Goal: Find contact information: Find contact information

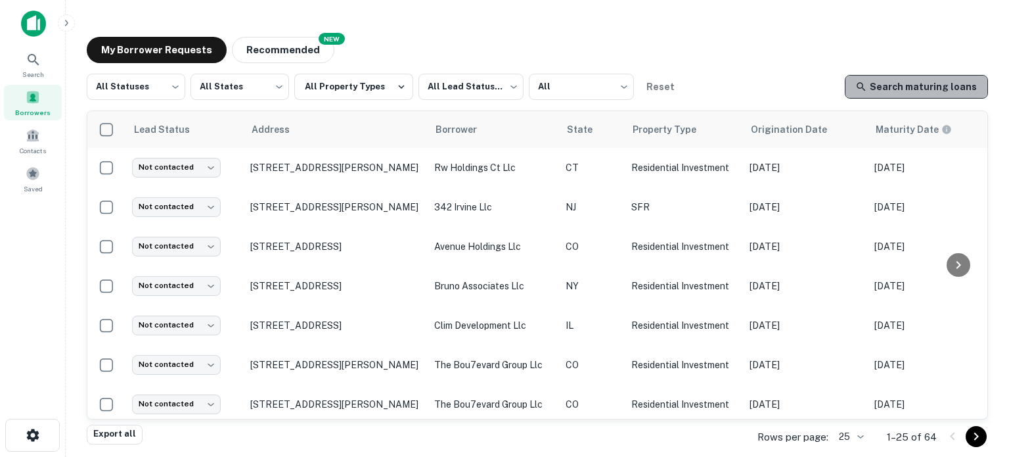
click at [949, 88] on link "Search maturing loans" at bounding box center [916, 87] width 143 height 24
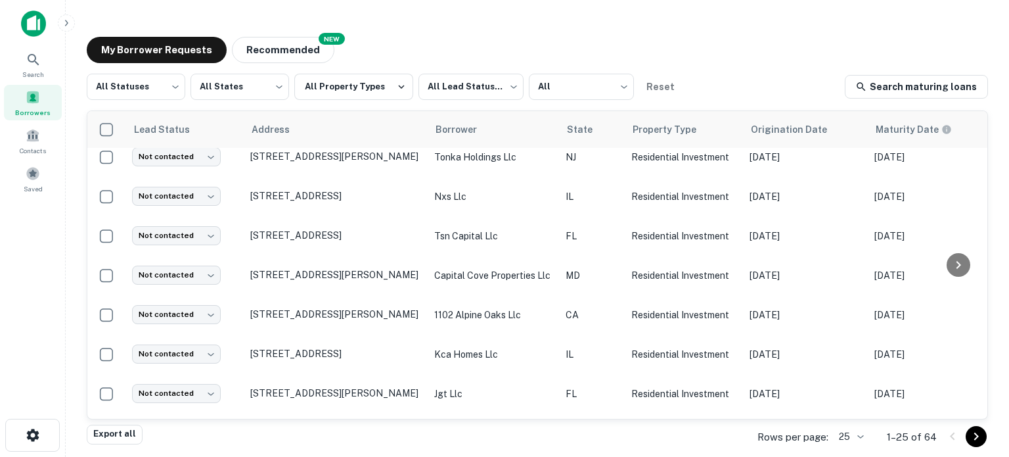
scroll to position [725, 0]
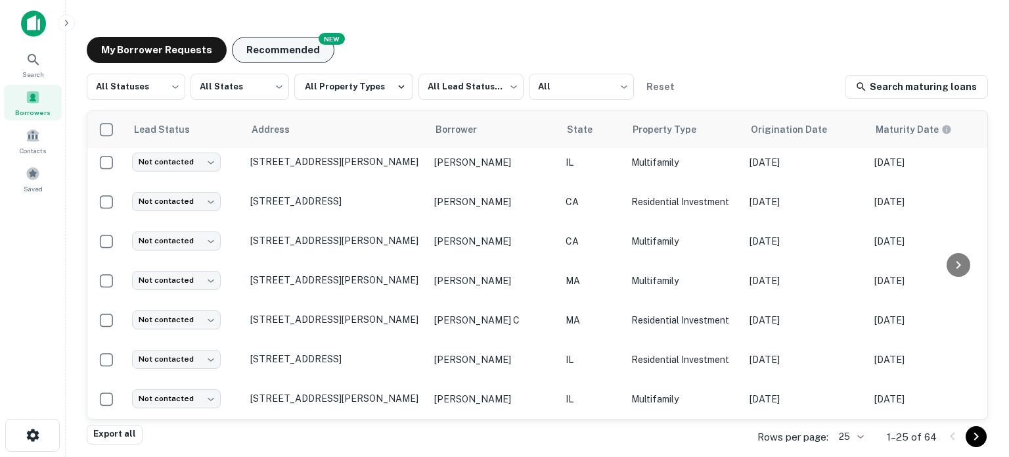
click at [287, 44] on button "Recommended" at bounding box center [283, 50] width 103 height 26
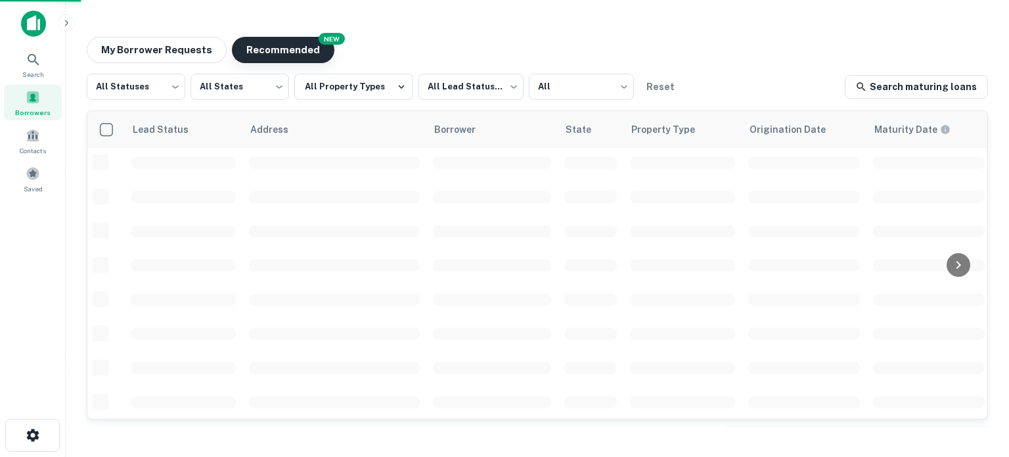
scroll to position [593, 0]
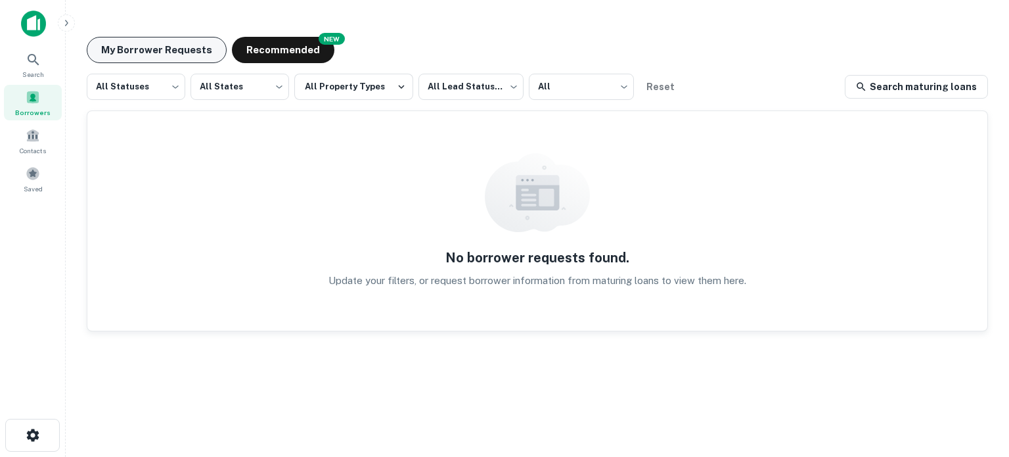
click at [191, 44] on button "My Borrower Requests" at bounding box center [157, 50] width 140 height 26
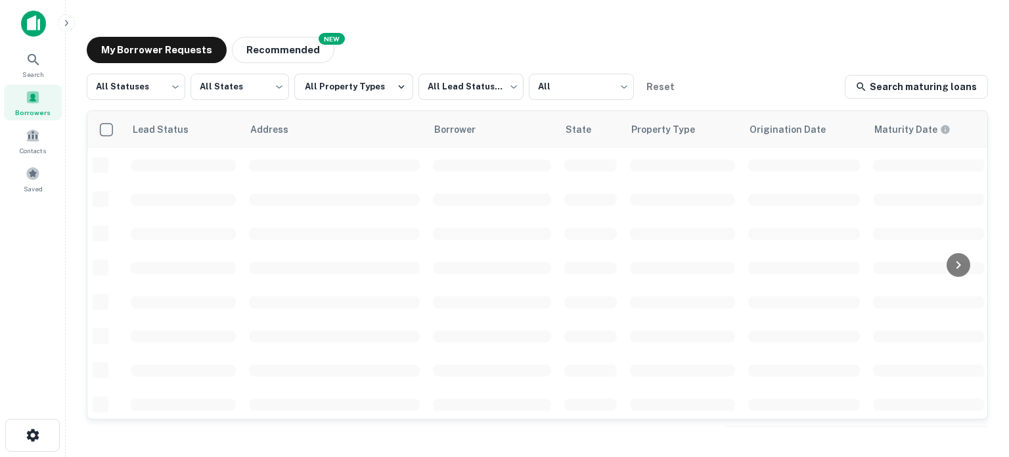
scroll to position [131, 0]
click at [41, 135] on div "Contacts" at bounding box center [33, 140] width 58 height 35
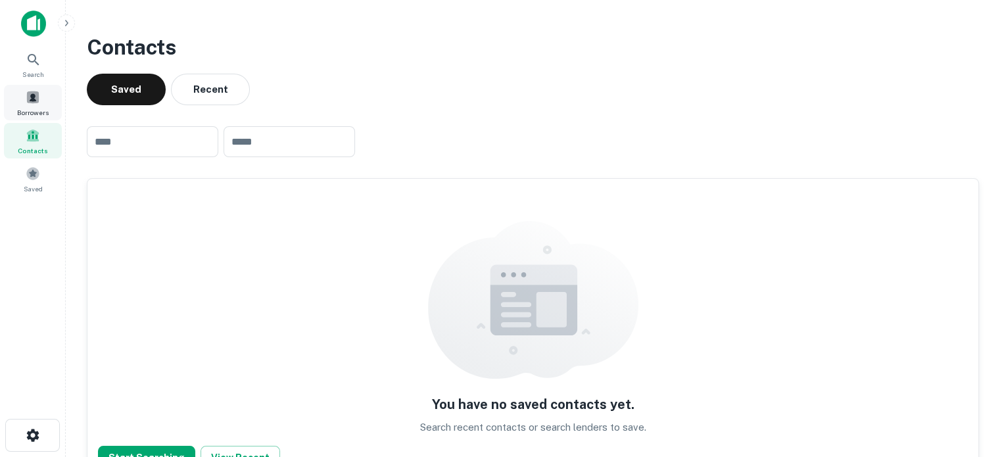
click at [42, 103] on div "Borrowers" at bounding box center [33, 102] width 58 height 35
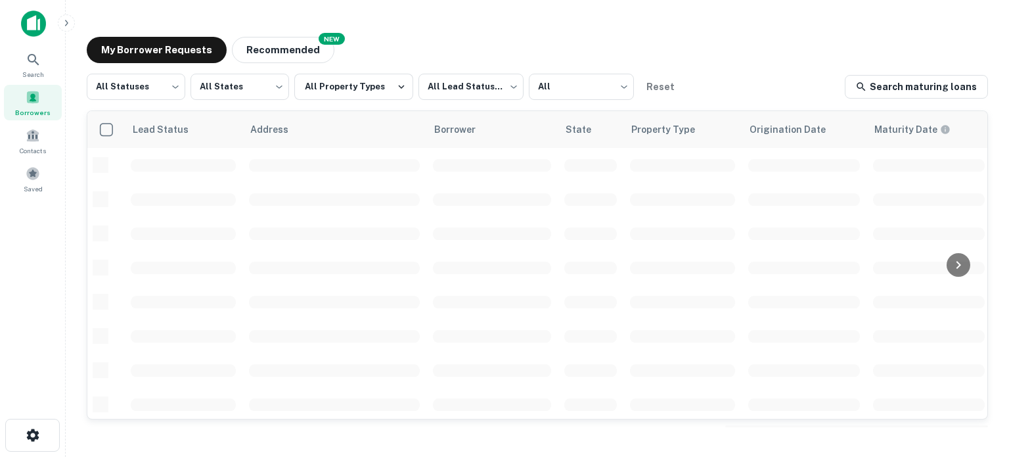
scroll to position [593, 0]
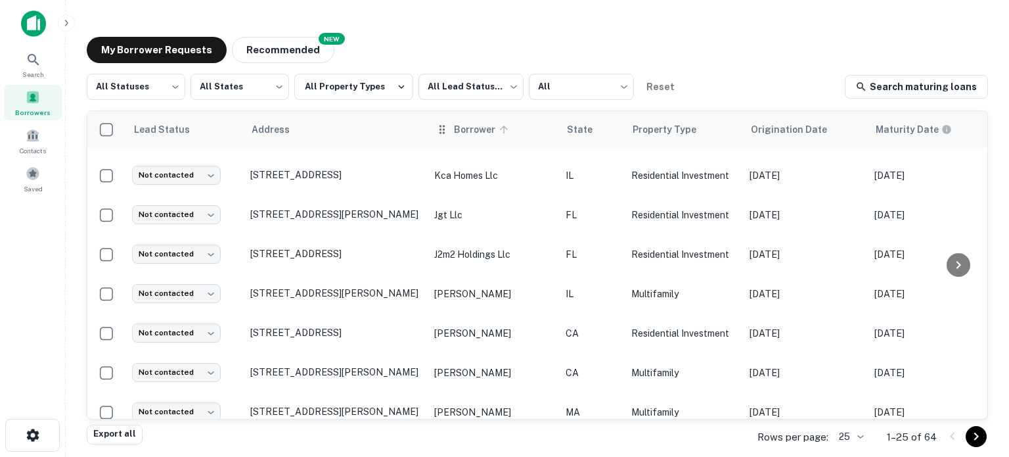
click at [459, 133] on span "Borrower" at bounding box center [483, 130] width 58 height 16
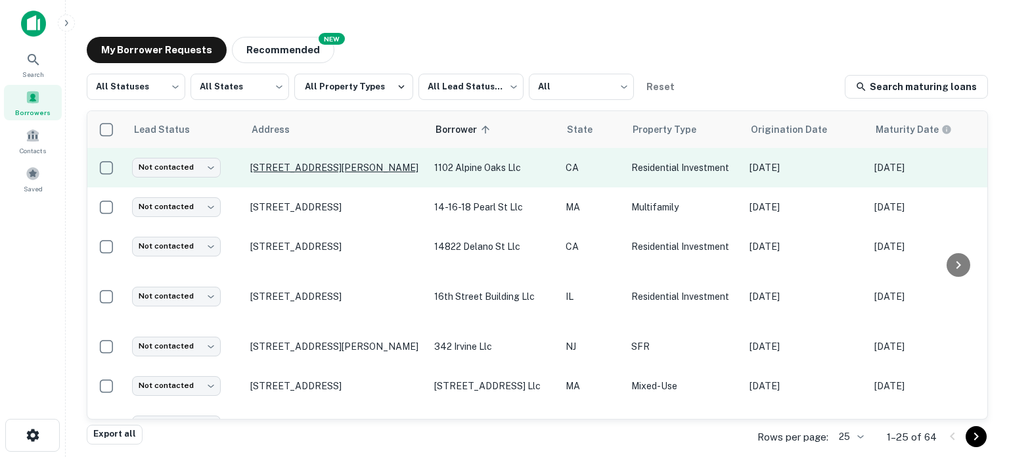
drag, startPoint x: 465, startPoint y: 166, endPoint x: 301, endPoint y: 168, distance: 164.3
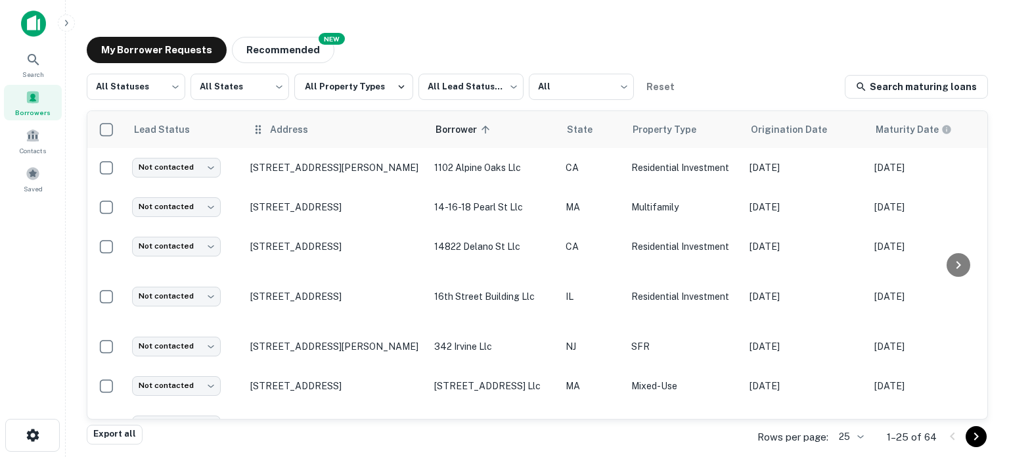
drag, startPoint x: 301, startPoint y: 168, endPoint x: 340, endPoint y: 145, distance: 45.6
click at [340, 141] on th "Address" at bounding box center [336, 129] width 184 height 37
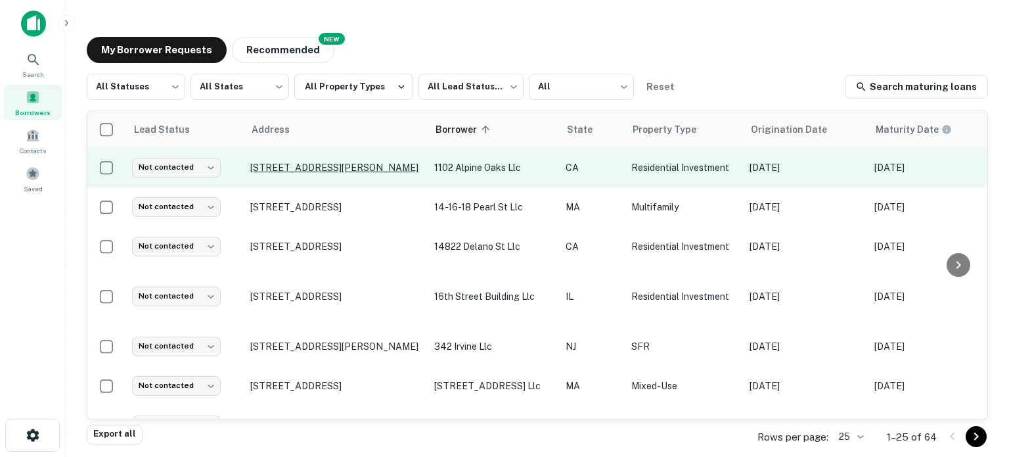
click at [333, 170] on p "1102 1/2 Alpine Oaks Dr Alpine, CA91901" at bounding box center [335, 168] width 171 height 12
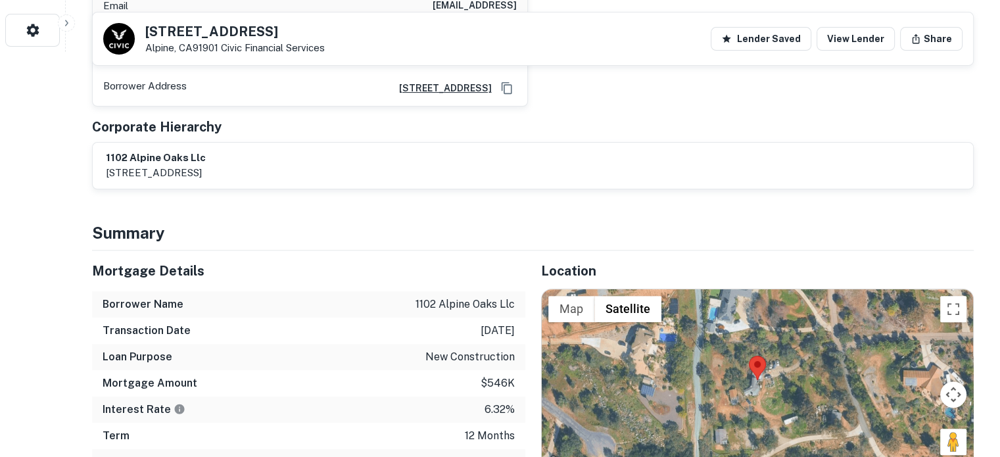
scroll to position [415, 0]
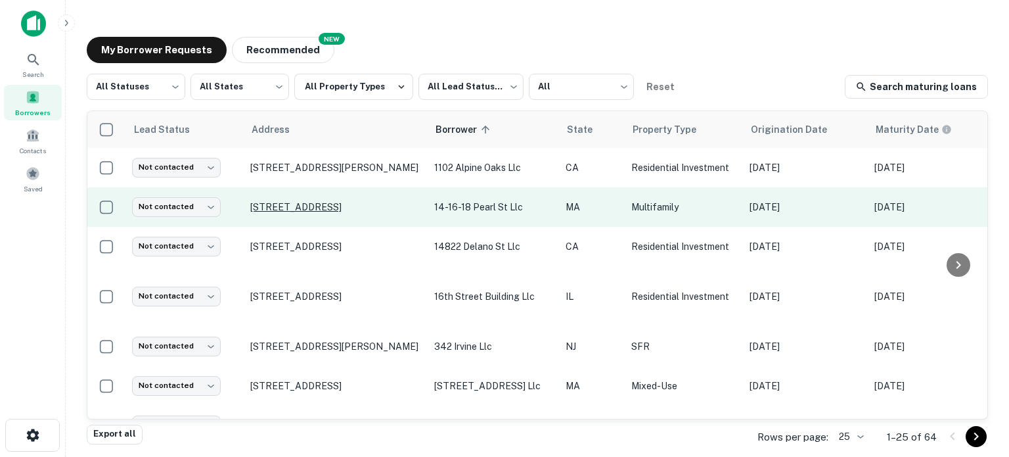
drag, startPoint x: 350, startPoint y: 205, endPoint x: 315, endPoint y: 204, distance: 34.2
click at [315, 204] on p "14 Pearl St Charlestown, MA02129" at bounding box center [335, 207] width 171 height 12
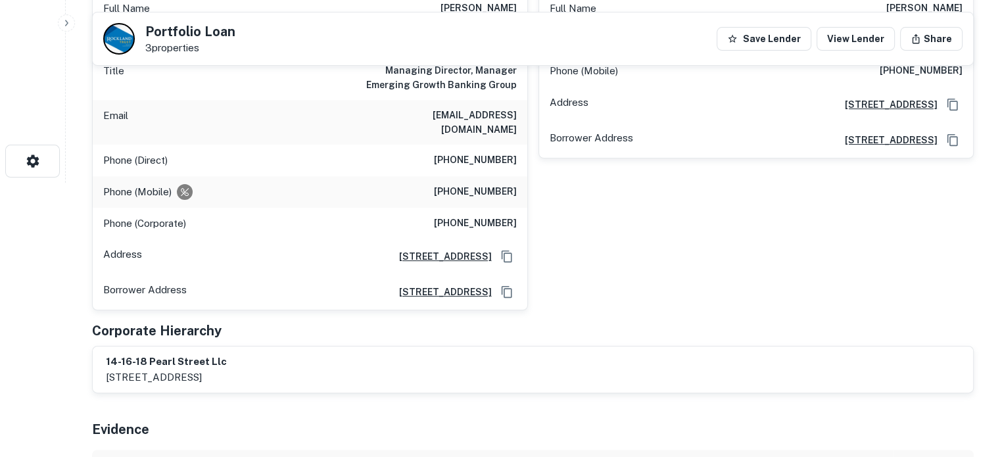
scroll to position [197, 0]
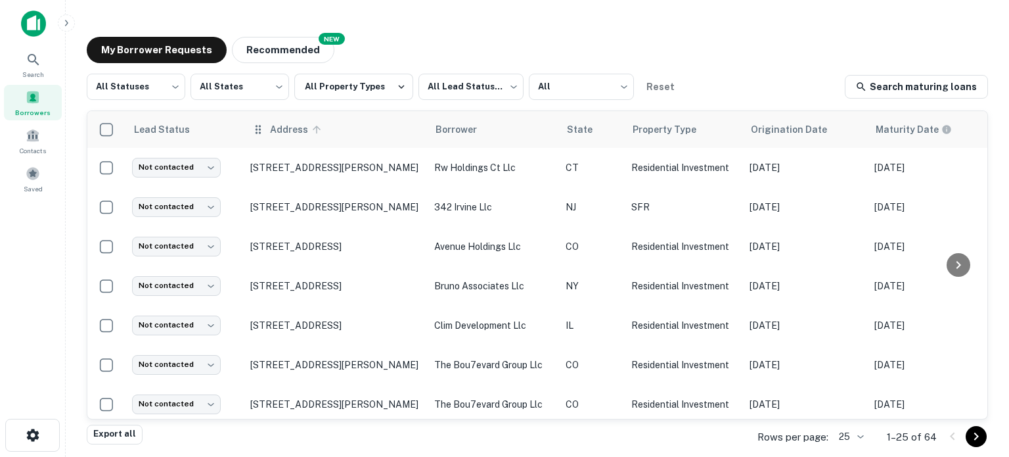
click at [284, 133] on span "Address" at bounding box center [297, 130] width 55 height 16
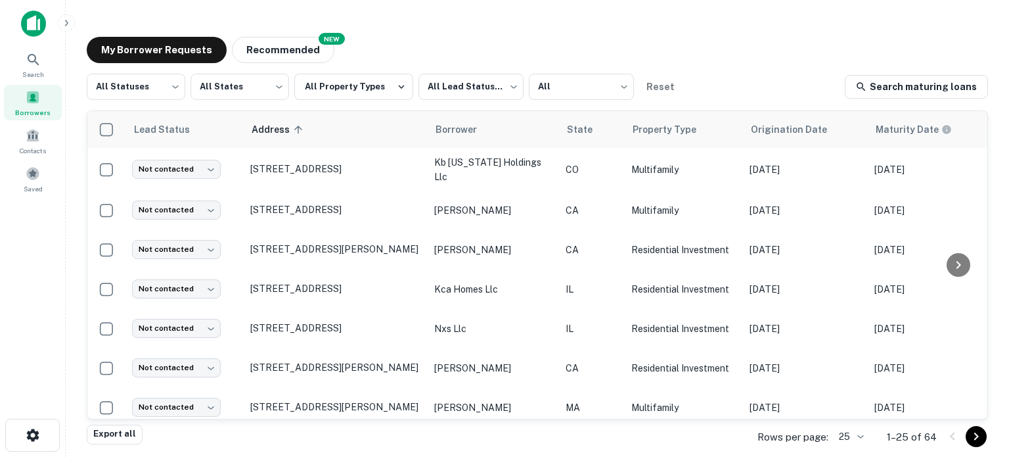
scroll to position [723, 0]
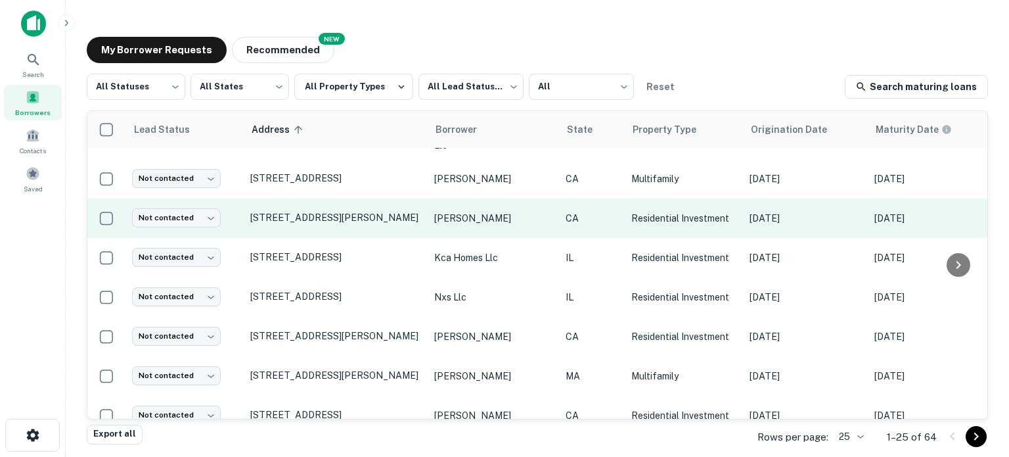
click at [461, 211] on p "coelho luis" at bounding box center [493, 218] width 118 height 14
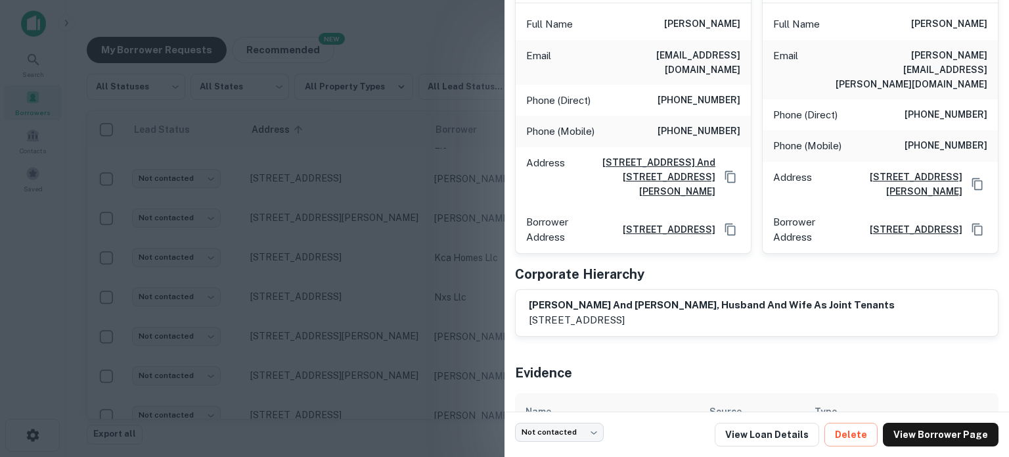
scroll to position [28, 0]
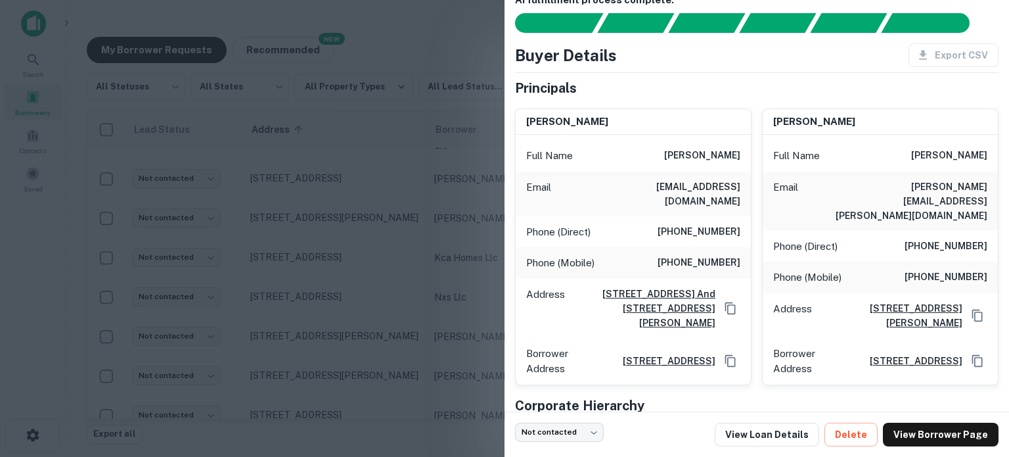
click at [344, 102] on div at bounding box center [504, 228] width 1009 height 457
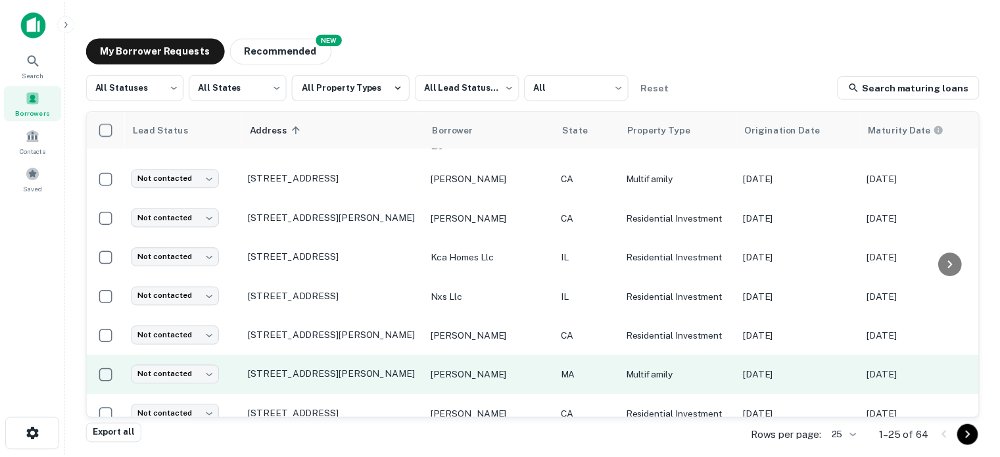
scroll to position [657, 0]
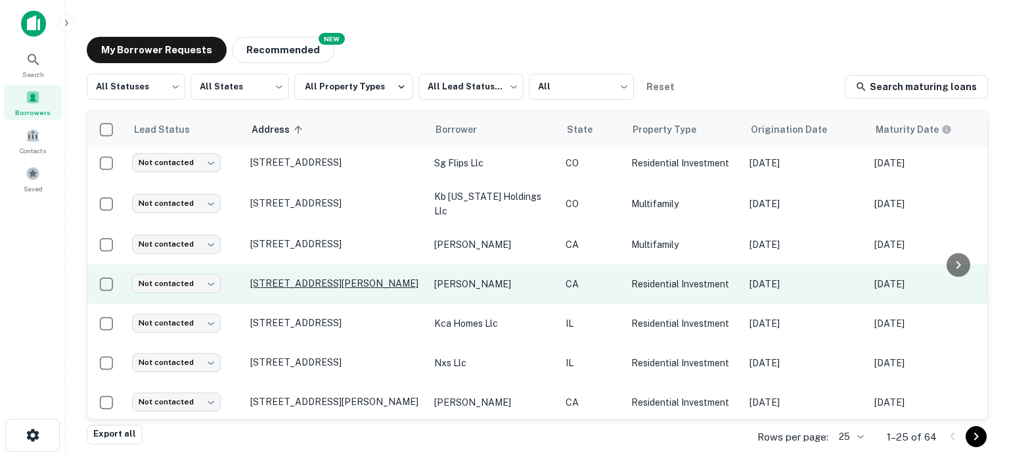
click at [333, 277] on p "1843 Stardust Ct Santa Clara, CA95050" at bounding box center [335, 283] width 171 height 12
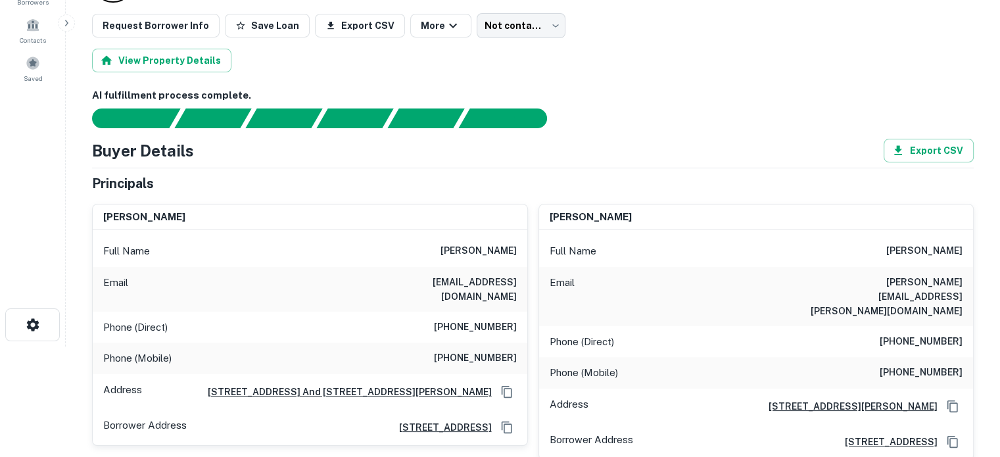
scroll to position [131, 0]
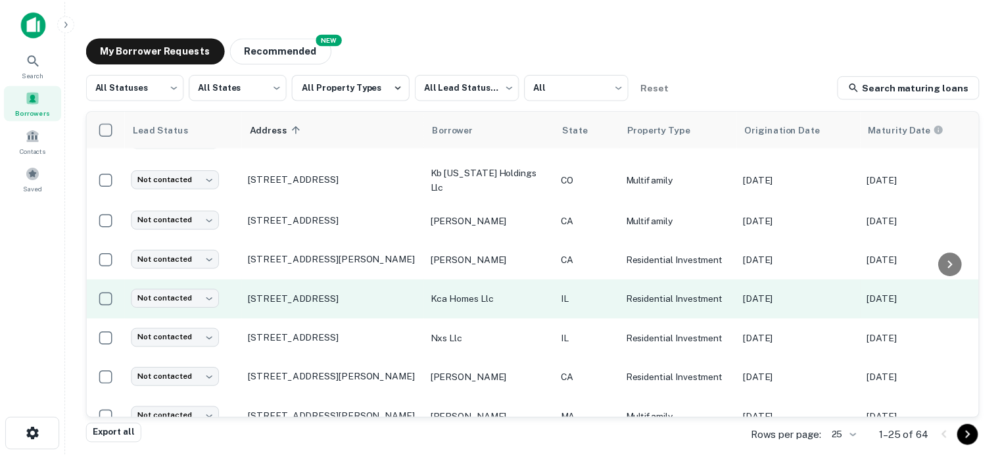
scroll to position [734, 0]
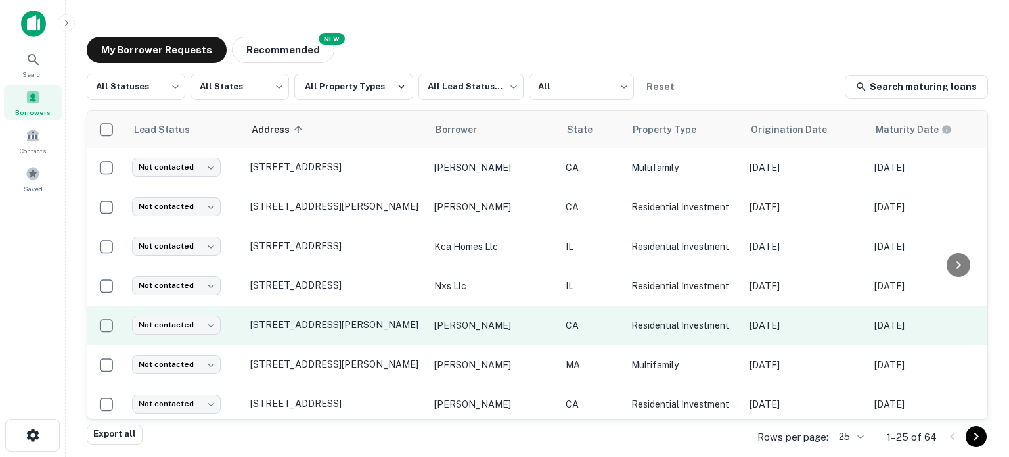
click at [363, 306] on td "2043 Town And Country Ln Santa Clara, CA95050" at bounding box center [336, 325] width 184 height 39
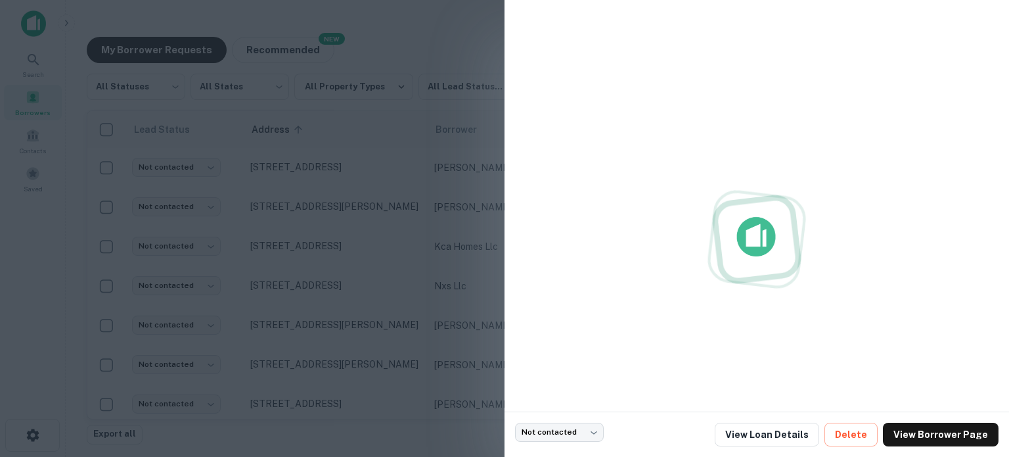
click at [363, 298] on div at bounding box center [504, 228] width 1009 height 457
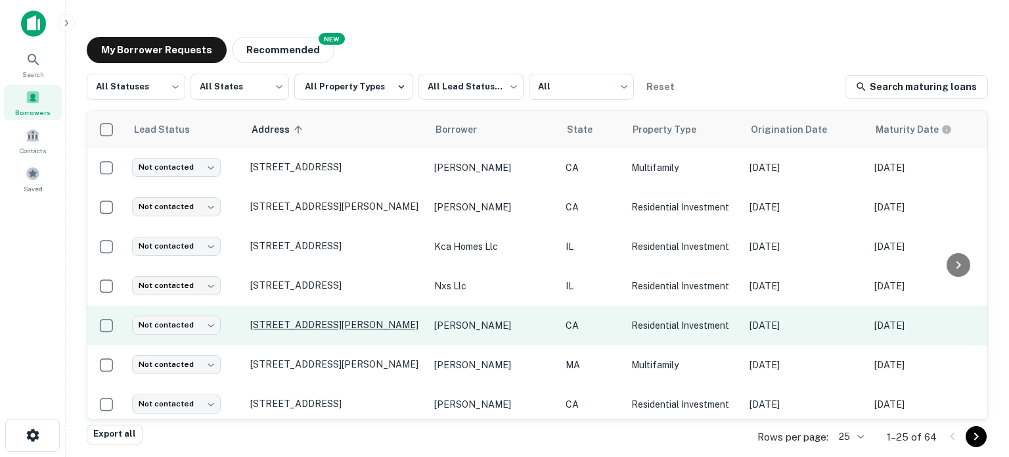
click at [363, 319] on p "2043 Town And Country Ln Santa Clara, CA95050" at bounding box center [335, 325] width 171 height 12
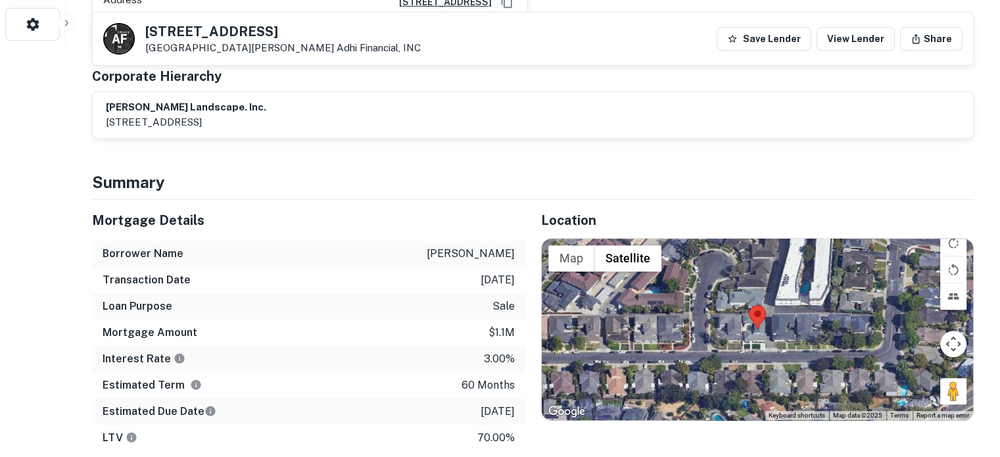
scroll to position [460, 0]
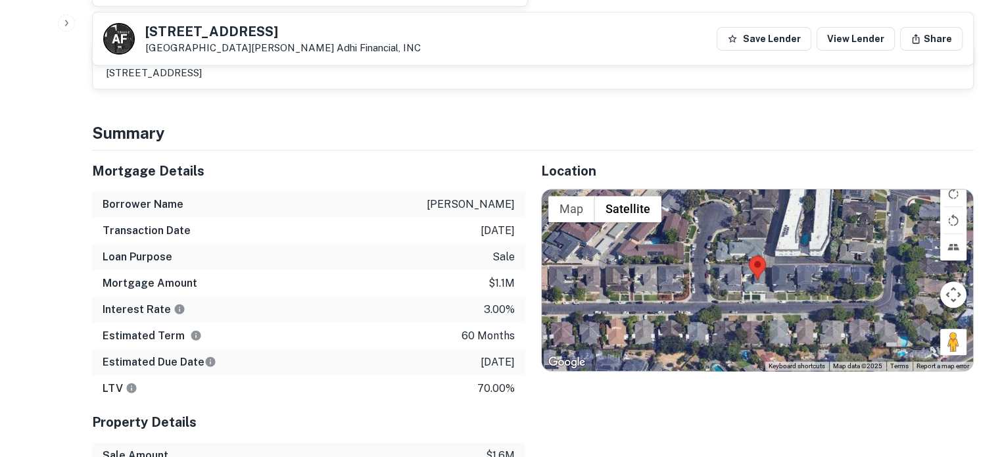
click at [750, 281] on div at bounding box center [758, 279] width 432 height 181
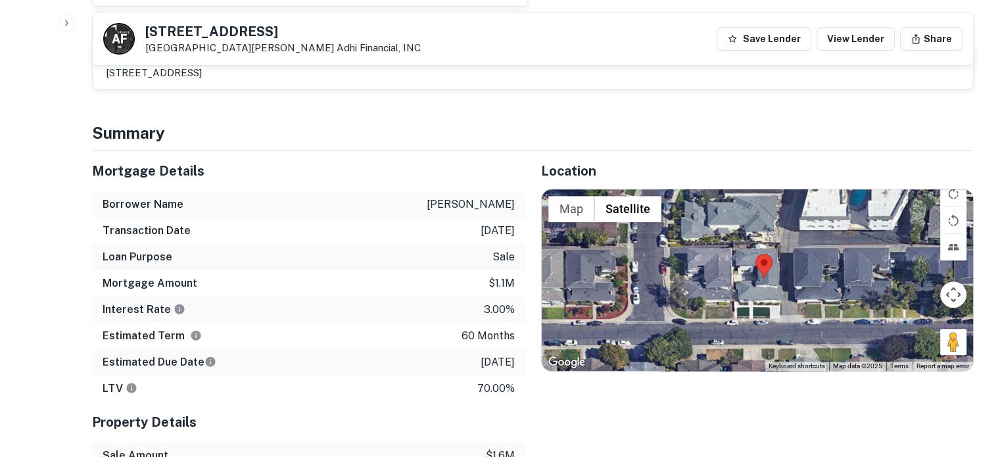
click at [770, 300] on div at bounding box center [758, 279] width 432 height 181
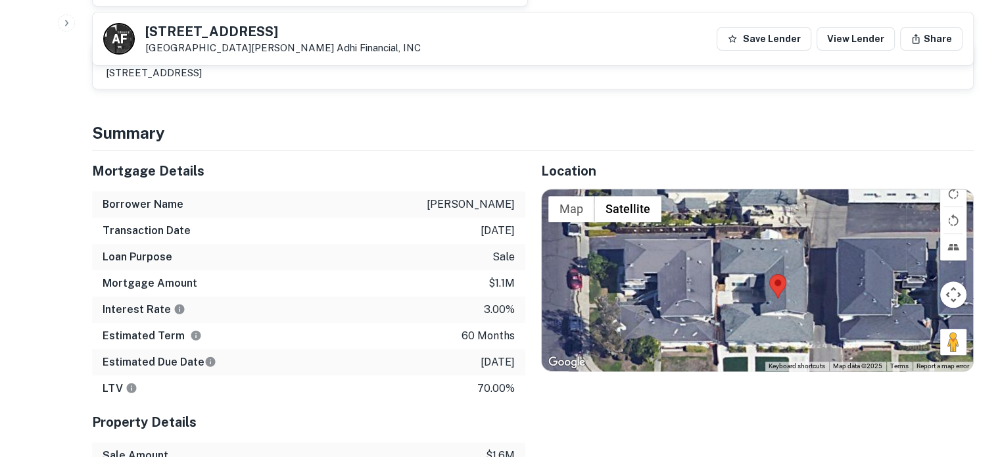
drag, startPoint x: 725, startPoint y: 285, endPoint x: 744, endPoint y: 331, distance: 49.8
click at [744, 331] on div at bounding box center [758, 279] width 432 height 181
click at [951, 212] on button "Rotate map counterclockwise" at bounding box center [953, 220] width 26 height 26
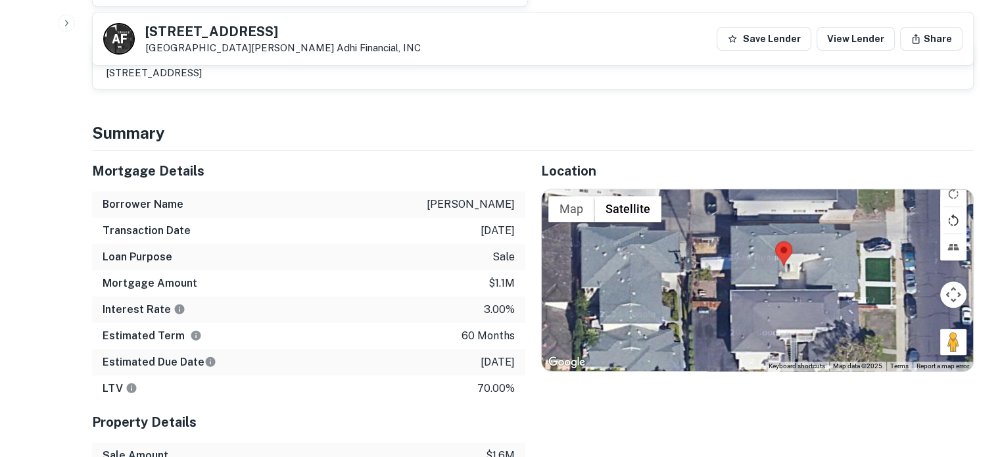
click at [950, 220] on button "Rotate map counterclockwise" at bounding box center [953, 220] width 26 height 26
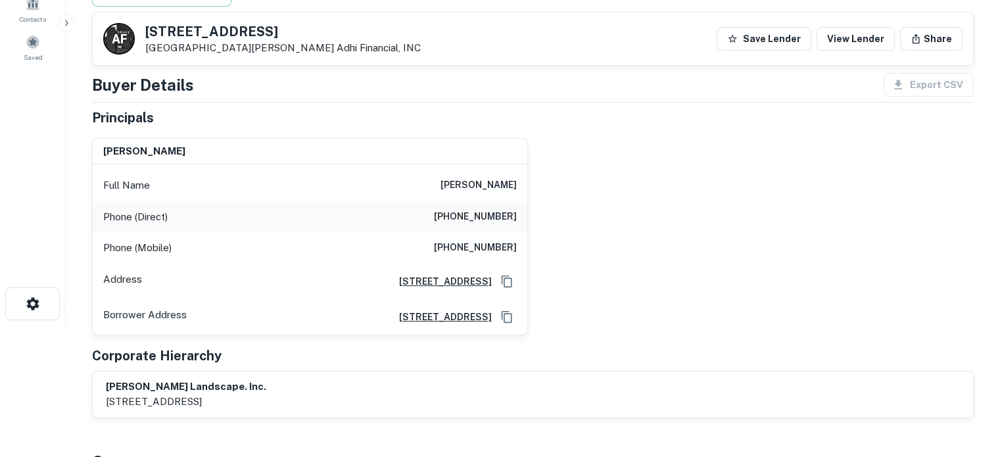
scroll to position [0, 0]
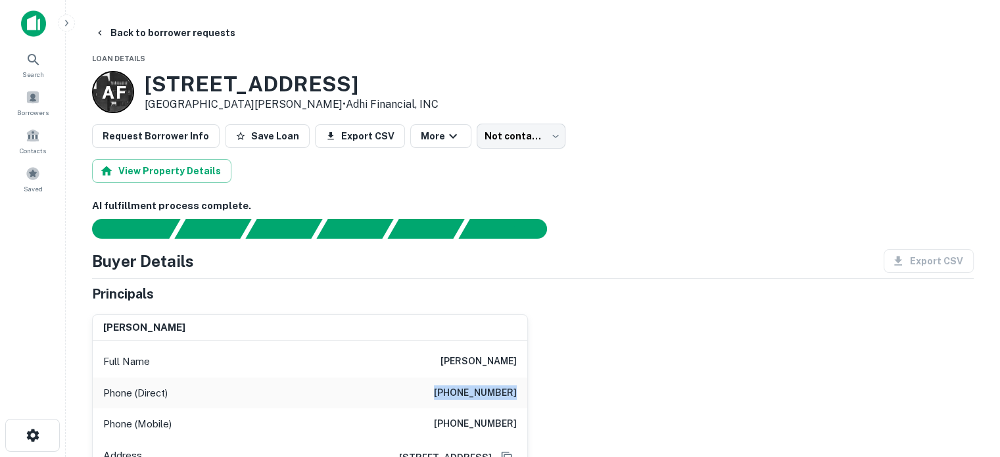
drag, startPoint x: 443, startPoint y: 392, endPoint x: 522, endPoint y: 392, distance: 78.9
click at [522, 392] on div "Phone (Direct) (925) 516-9907" at bounding box center [310, 393] width 434 height 32
copy h6 "(925) 516-9907"
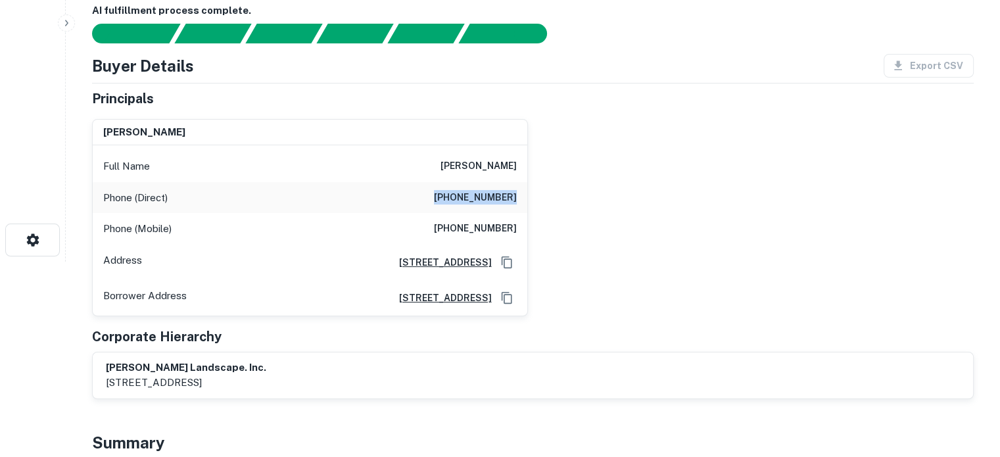
scroll to position [197, 0]
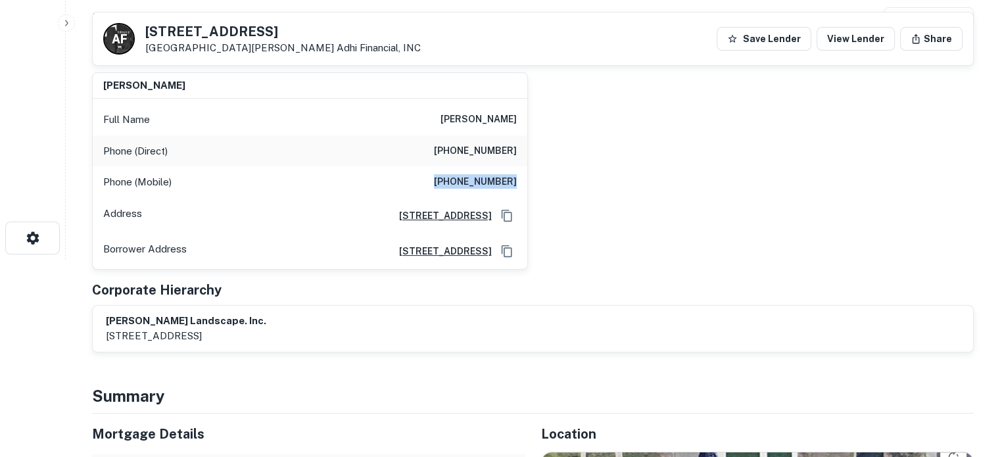
drag, startPoint x: 447, startPoint y: 181, endPoint x: 536, endPoint y: 179, distance: 89.4
click at [536, 179] on div "juan hernandez Full Name juan hernandez Phone (Direct) (925) 516-9907 Phone (Mo…" at bounding box center [527, 166] width 892 height 208
copy h6 "(925) 354-0181"
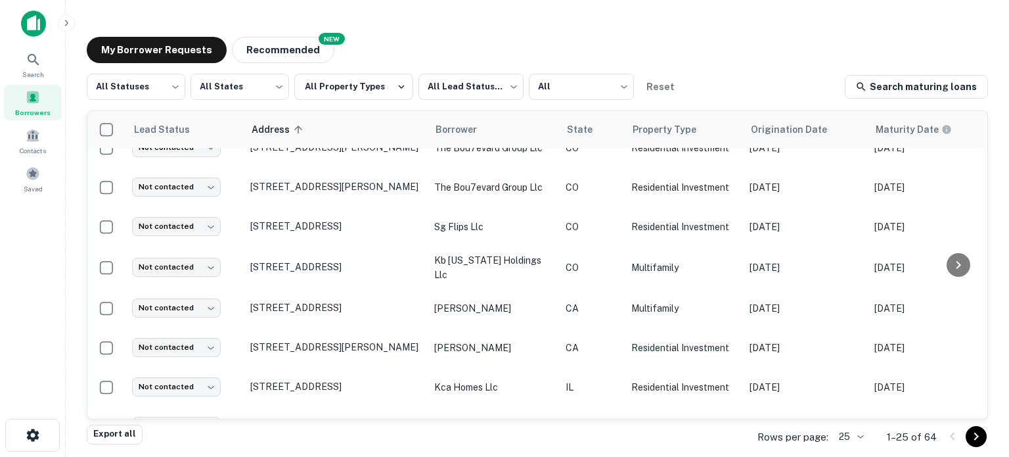
scroll to position [734, 0]
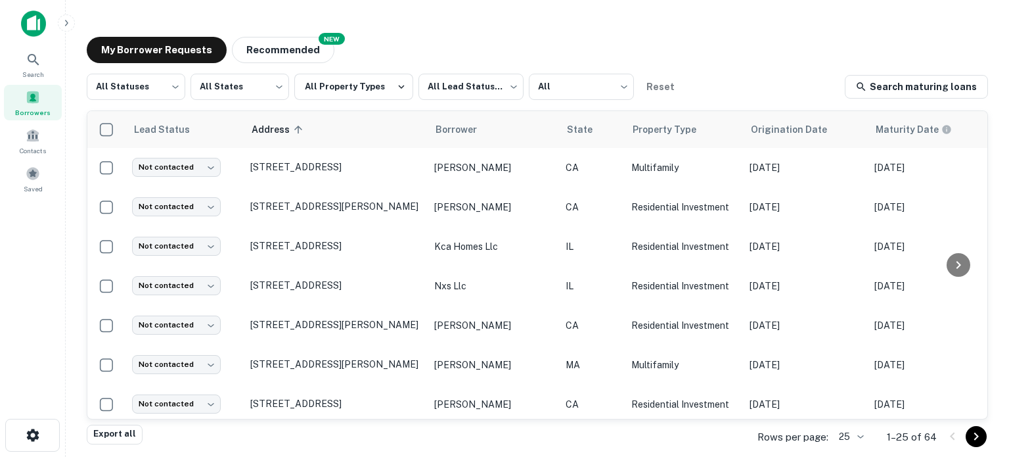
drag, startPoint x: 972, startPoint y: 434, endPoint x: 950, endPoint y: 428, distance: 22.7
click at [972, 434] on icon "Go to next page" at bounding box center [977, 436] width 16 height 16
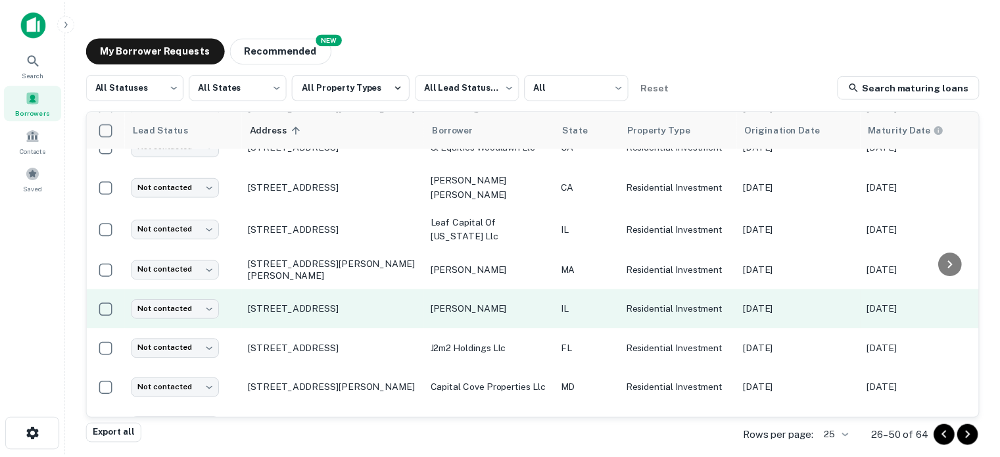
scroll to position [601, 0]
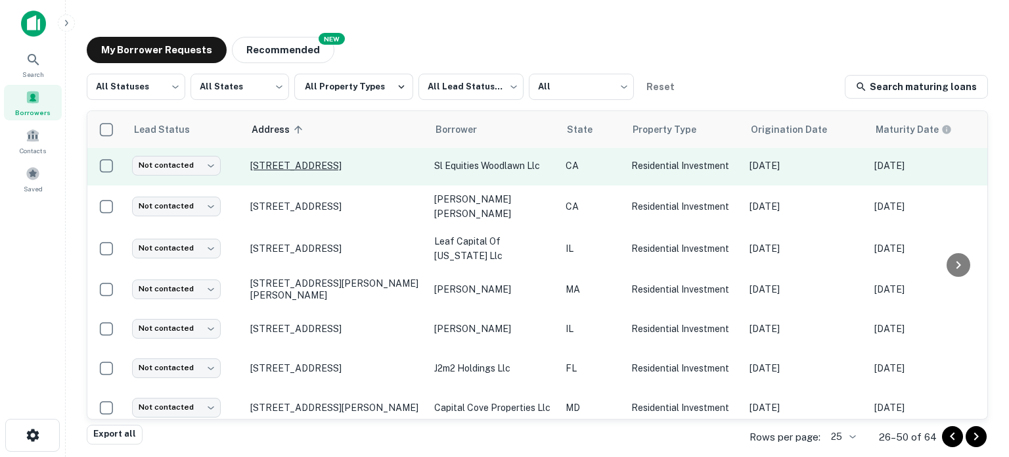
click at [355, 160] on p "4151 Woodlawn Ave Los Angeles, CA90011" at bounding box center [335, 166] width 171 height 12
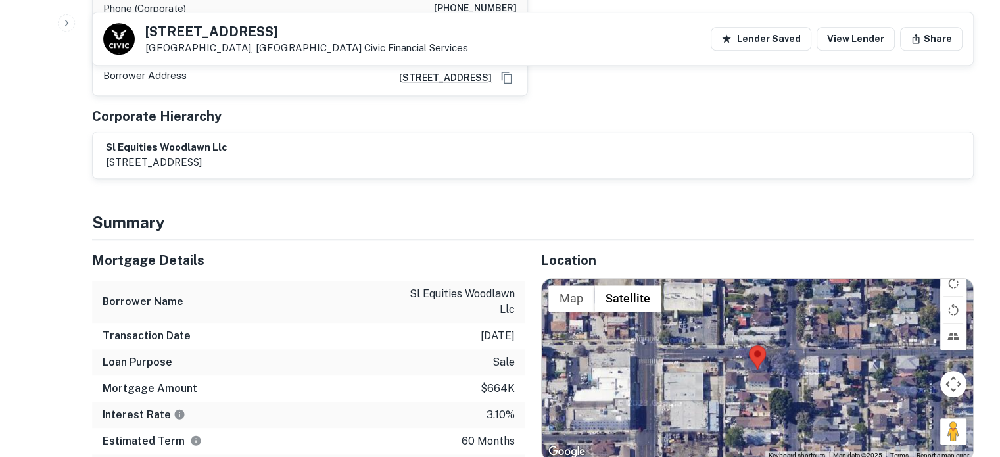
scroll to position [1051, 0]
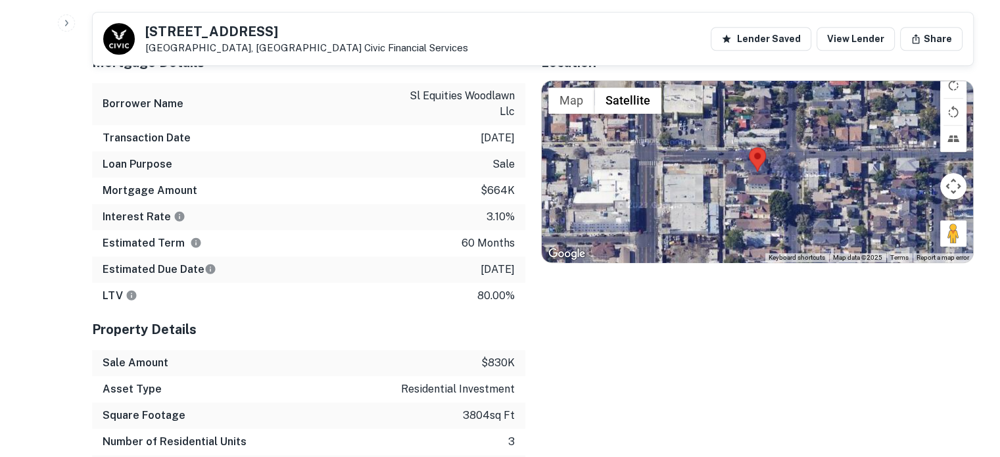
click at [750, 126] on div at bounding box center [758, 171] width 432 height 181
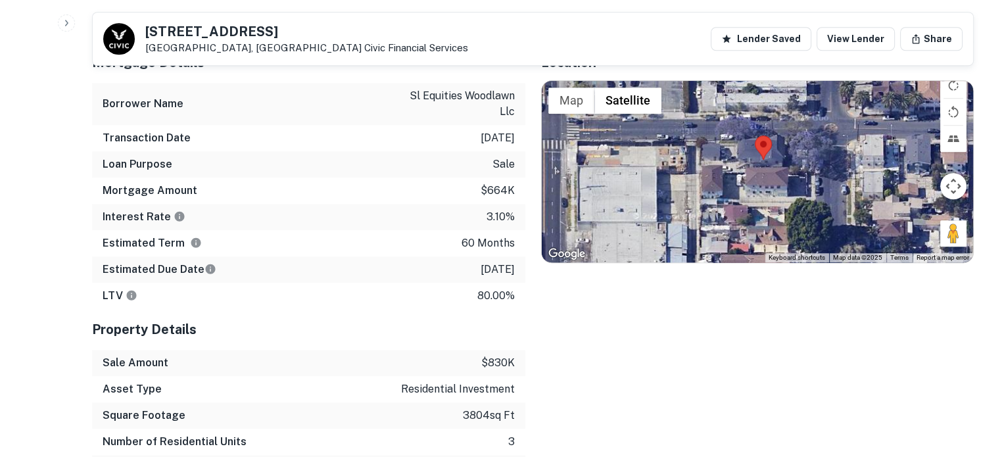
click at [770, 135] on div at bounding box center [758, 171] width 432 height 181
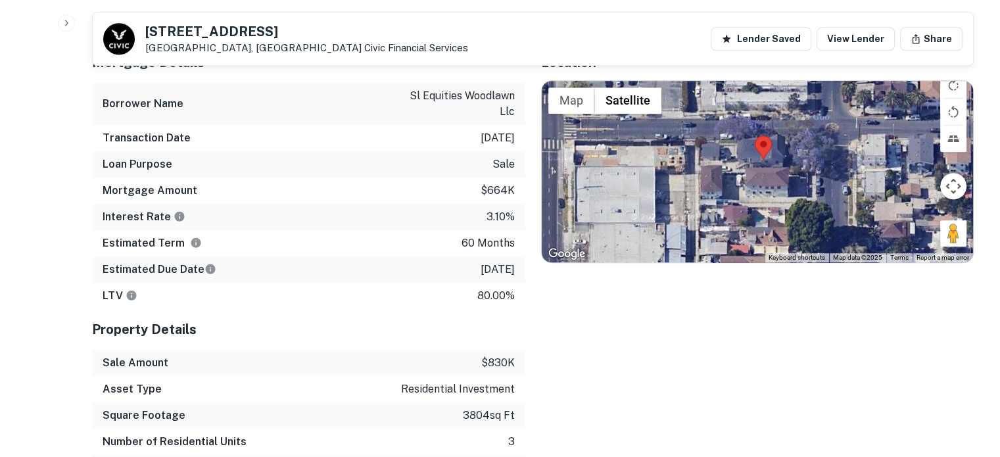
click at [770, 135] on div at bounding box center [758, 171] width 432 height 181
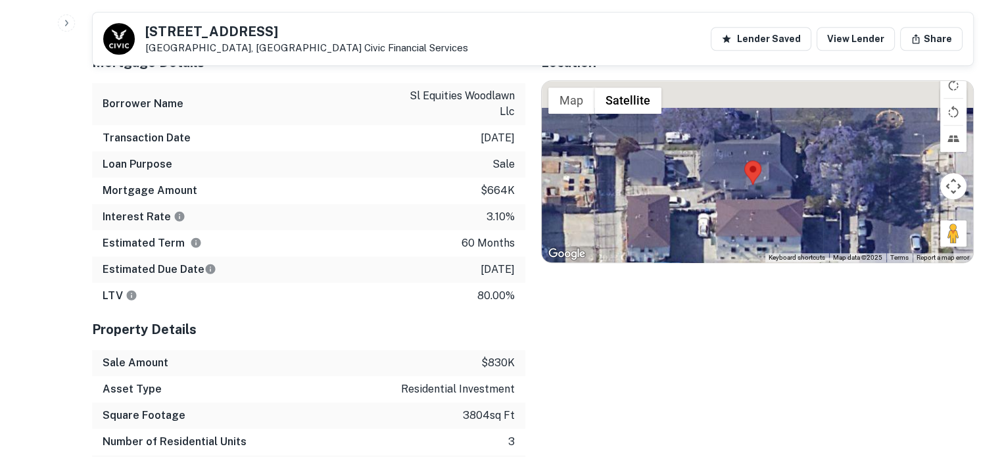
drag, startPoint x: 743, startPoint y: 123, endPoint x: 731, endPoint y: 175, distance: 54.0
click at [736, 195] on div at bounding box center [758, 171] width 432 height 181
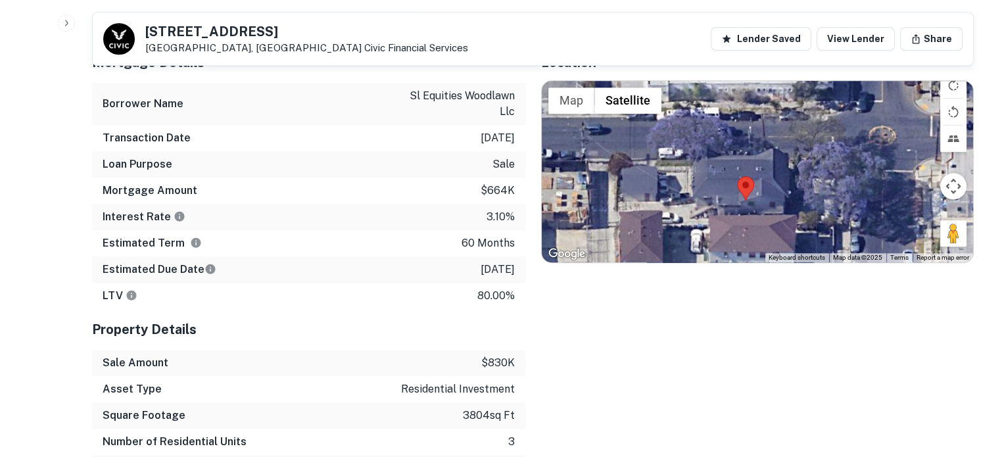
click at [748, 176] on img at bounding box center [745, 188] width 17 height 24
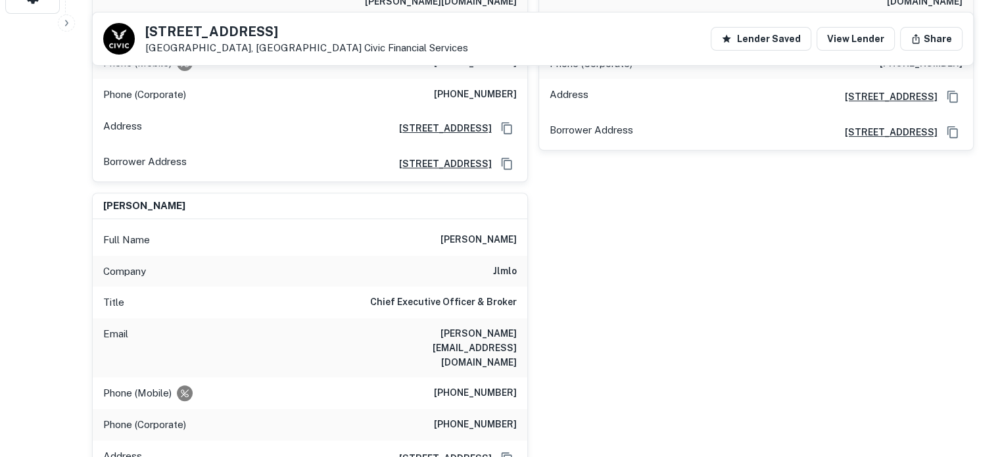
scroll to position [460, 0]
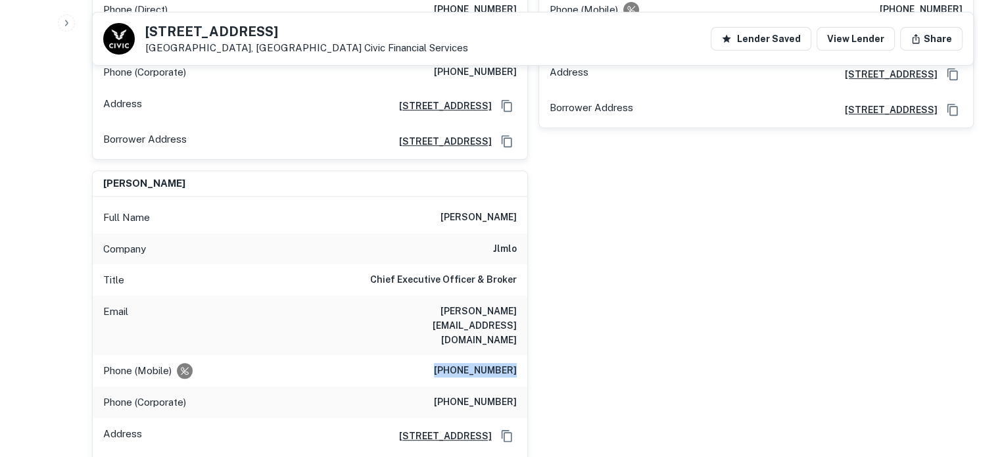
drag, startPoint x: 455, startPoint y: 311, endPoint x: 516, endPoint y: 311, distance: 61.1
click at [516, 355] on div "Phone (Mobile) (213) 841-4789" at bounding box center [310, 371] width 434 height 32
copy h6 "(213) 841-4789"
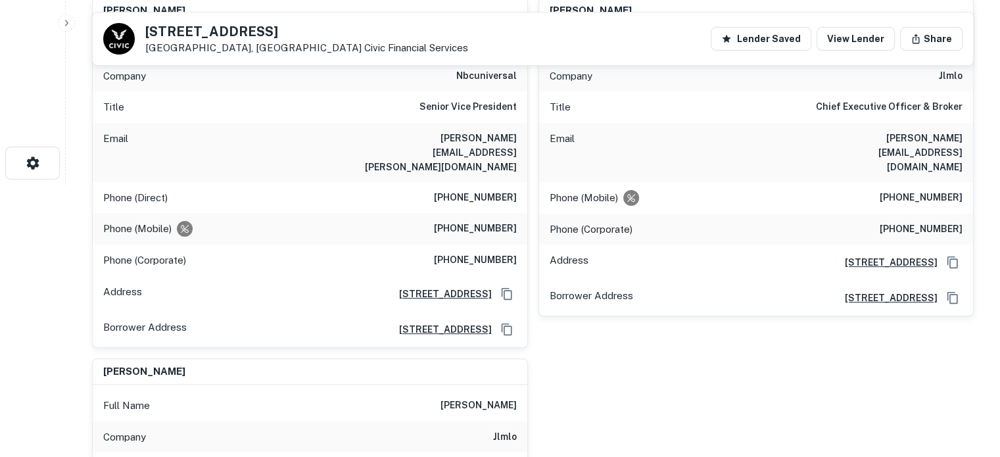
scroll to position [197, 0]
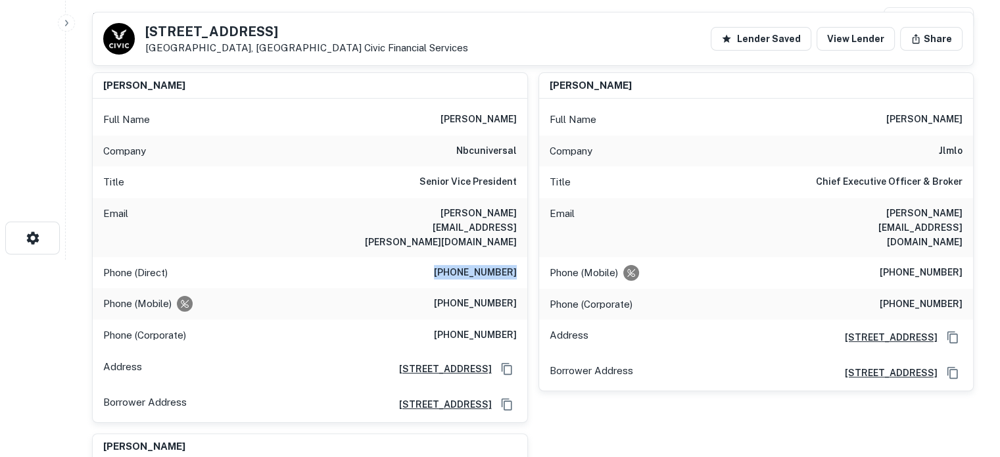
drag, startPoint x: 445, startPoint y: 242, endPoint x: 517, endPoint y: 244, distance: 72.3
click at [517, 257] on div "Phone (Direct) (818) 777-2788" at bounding box center [310, 273] width 434 height 32
click at [526, 288] on div "Phone (Mobile) (818) 425-8949" at bounding box center [310, 304] width 434 height 32
drag, startPoint x: 887, startPoint y: 273, endPoint x: 970, endPoint y: 271, distance: 83.5
click at [970, 288] on div "Phone (Corporate) (213) 663-0053" at bounding box center [756, 304] width 434 height 32
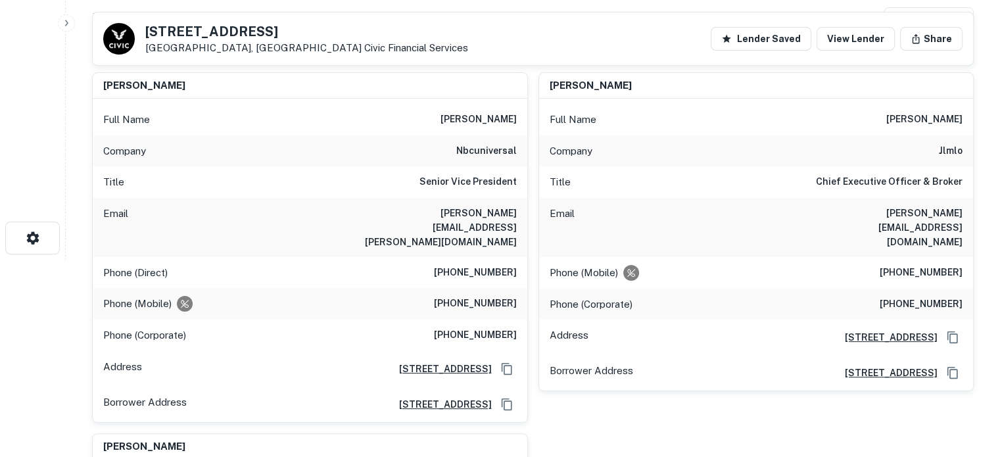
drag, startPoint x: 922, startPoint y: 277, endPoint x: 981, endPoint y: 174, distance: 118.4
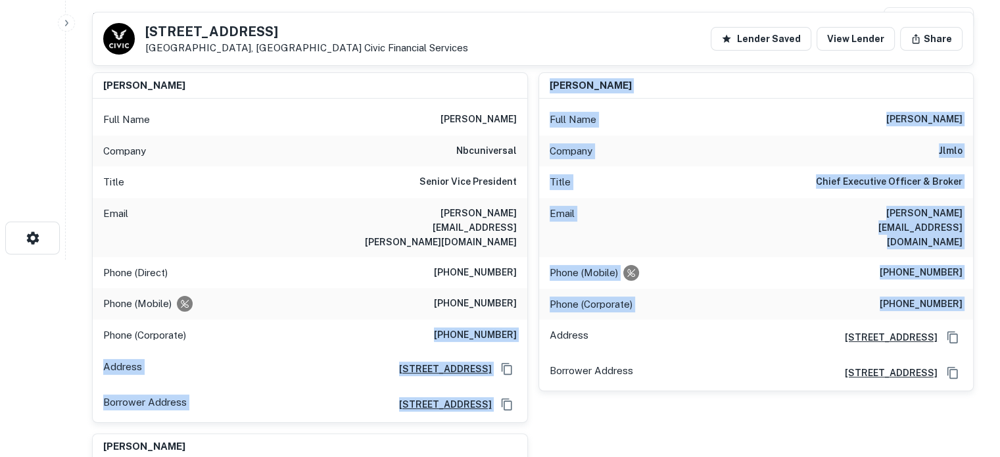
drag, startPoint x: 442, startPoint y: 308, endPoint x: 528, endPoint y: 305, distance: 86.1
click at [528, 305] on div "joseph lee Full Name joseph lee Company nbcuniversal Title Senior Vice Presiden…" at bounding box center [527, 407] width 892 height 691
click at [532, 300] on div "joseph j. lee Full Name joseph j. lee Company jlmlo Title Chief Executive Offic…" at bounding box center [751, 242] width 446 height 361
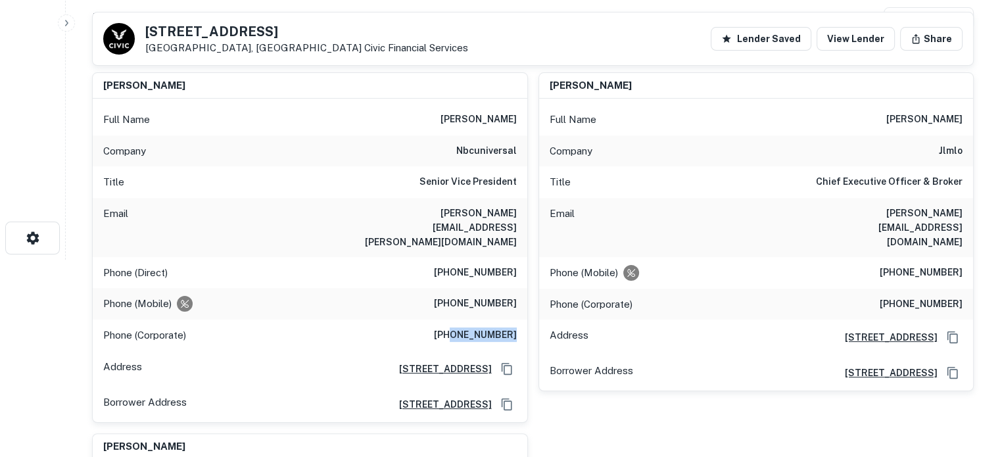
drag, startPoint x: 518, startPoint y: 307, endPoint x: 461, endPoint y: 307, distance: 57.2
click at [461, 319] on div "Phone (Corporate) (212) 664-4444" at bounding box center [310, 335] width 434 height 32
drag, startPoint x: 881, startPoint y: 275, endPoint x: 971, endPoint y: 271, distance: 90.1
click at [971, 288] on div "Phone (Corporate) (213) 663-0053" at bounding box center [756, 304] width 434 height 32
copy h6 "(213) 663-0053"
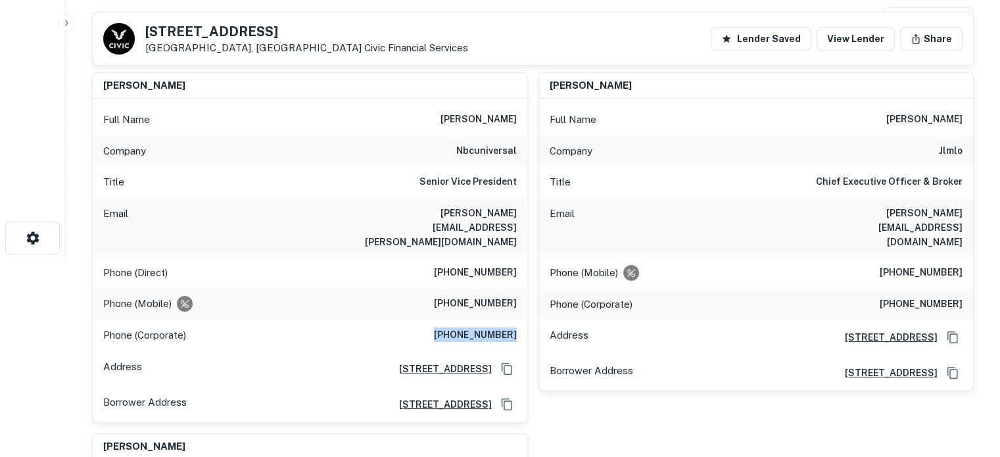
drag, startPoint x: 444, startPoint y: 304, endPoint x: 523, endPoint y: 302, distance: 78.9
click at [523, 319] on div "Phone (Corporate) (212) 664-4444" at bounding box center [310, 335] width 434 height 32
drag, startPoint x: 489, startPoint y: 306, endPoint x: 418, endPoint y: 237, distance: 99.0
click at [418, 257] on div "Phone (Direct) (818) 777-2788" at bounding box center [310, 273] width 434 height 32
drag, startPoint x: 451, startPoint y: 246, endPoint x: 519, endPoint y: 242, distance: 67.1
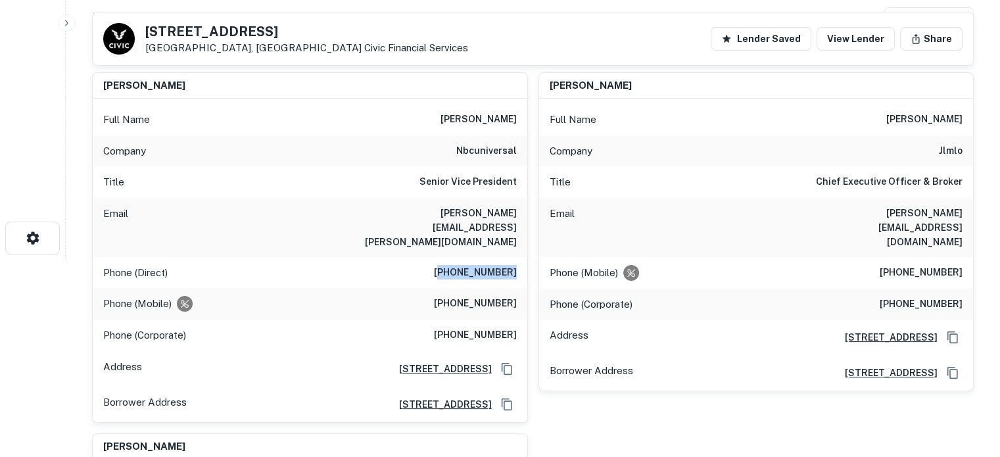
click at [519, 257] on div "Phone (Direct) (818) 777-2788" at bounding box center [310, 273] width 434 height 32
copy h6 "818) 777-2788"
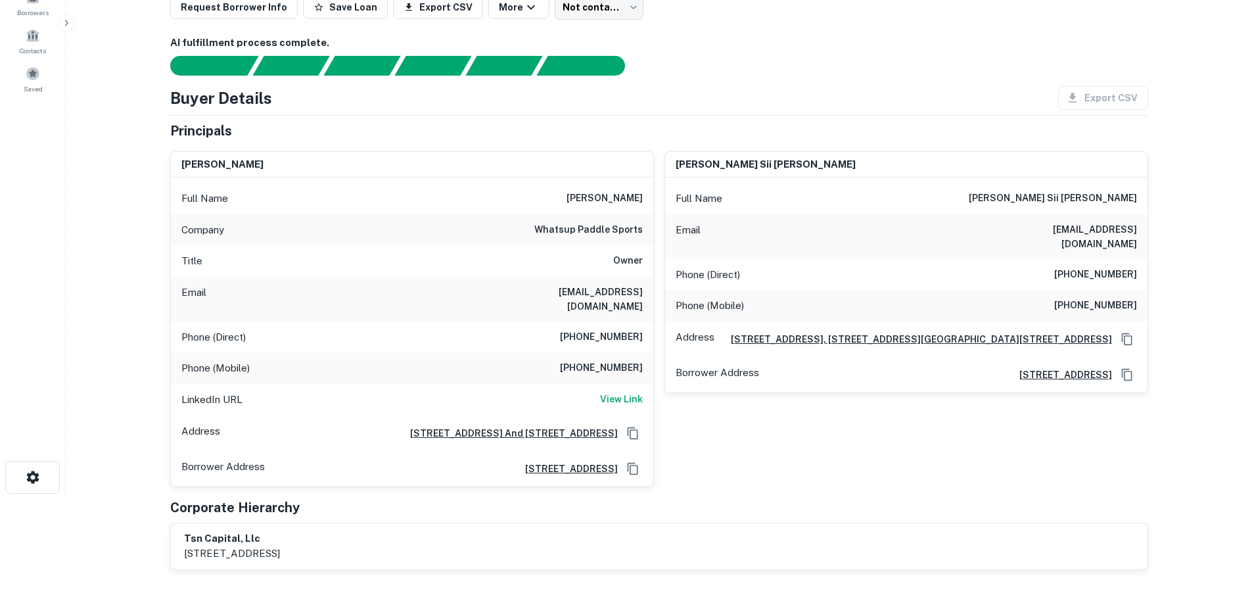
scroll to position [131, 0]
